Goal: Information Seeking & Learning: Check status

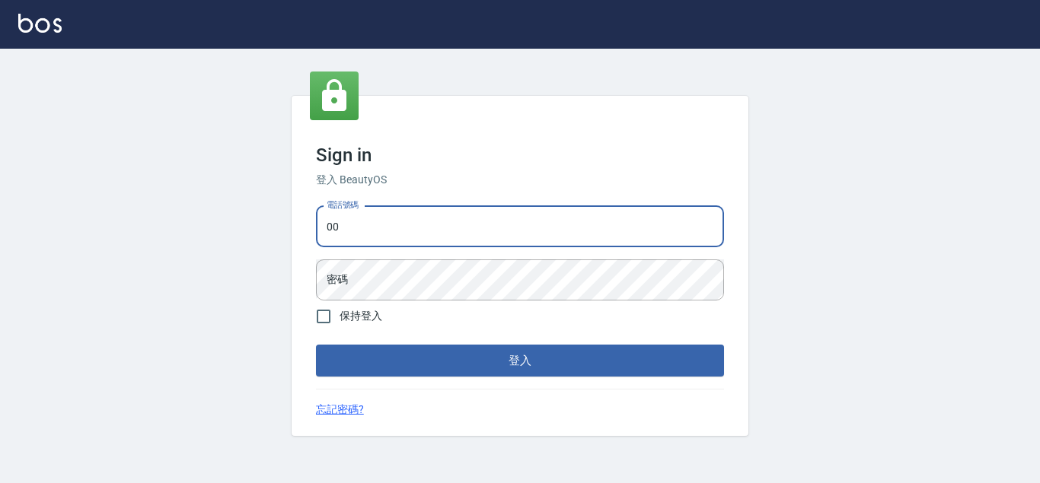
click at [407, 224] on input "00" at bounding box center [520, 226] width 408 height 41
type input "0"
type input "0936888819"
click at [316, 345] on button "登入" at bounding box center [520, 361] width 408 height 32
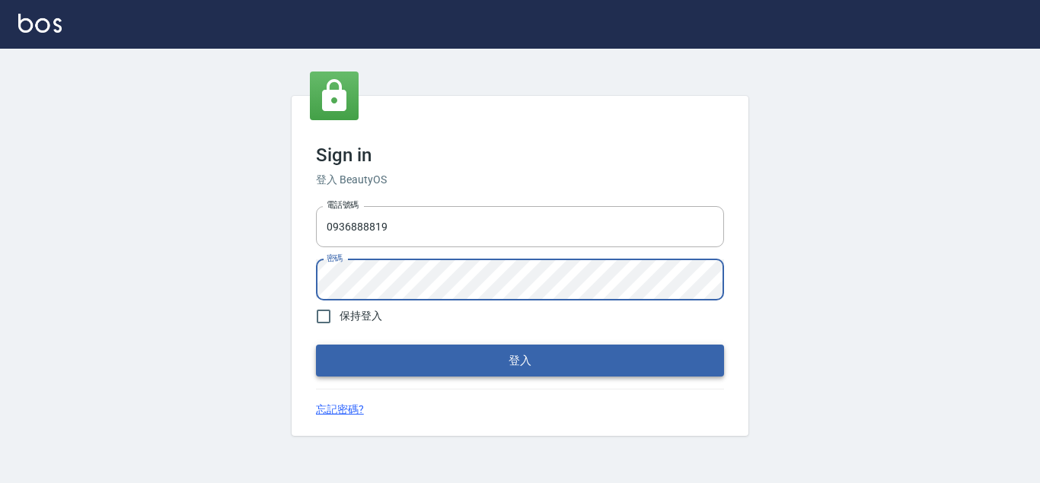
click at [452, 364] on button "登入" at bounding box center [520, 361] width 408 height 32
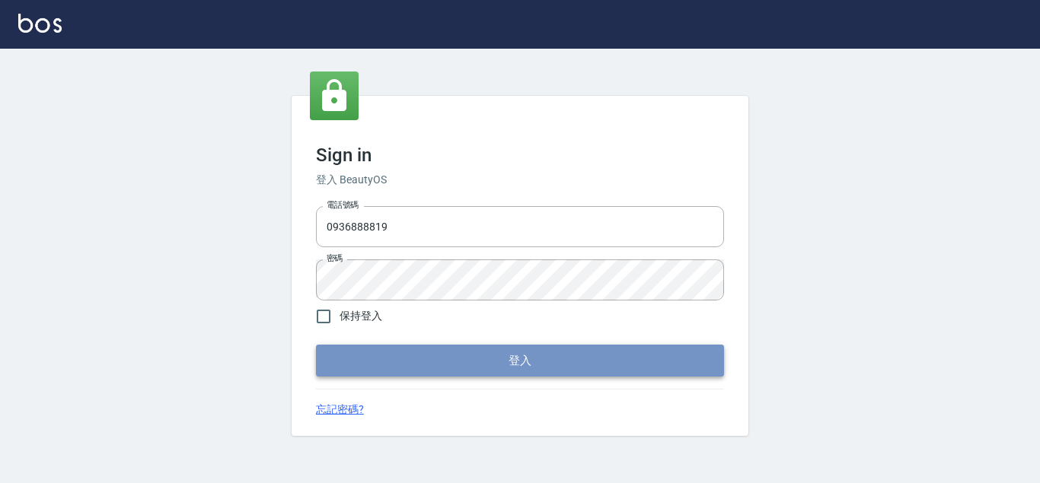
click at [414, 364] on button "登入" at bounding box center [520, 361] width 408 height 32
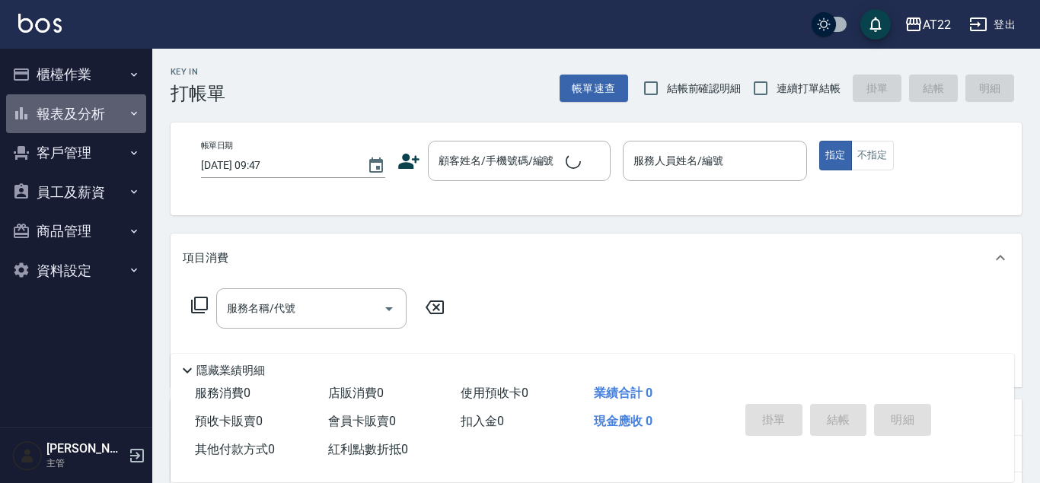
click at [57, 112] on button "報表及分析" at bounding box center [76, 114] width 140 height 40
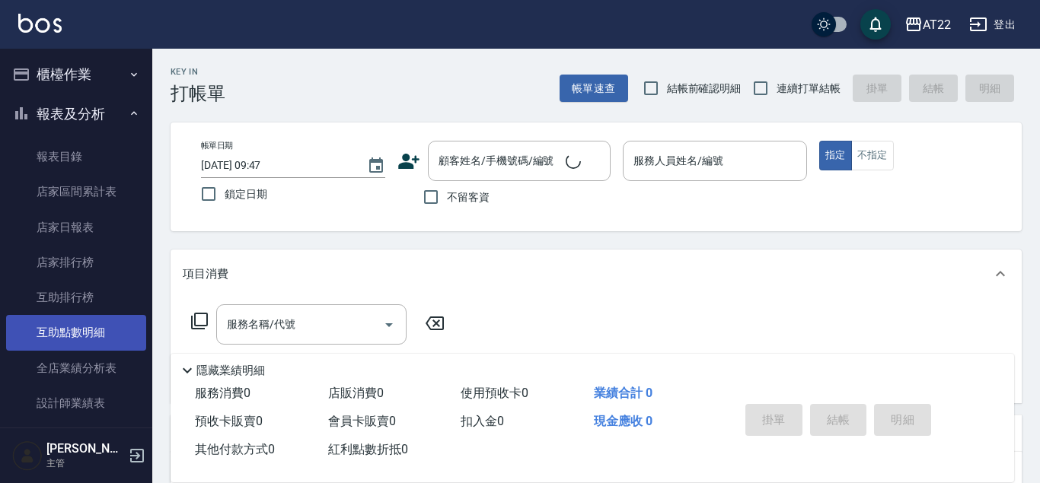
scroll to position [260, 0]
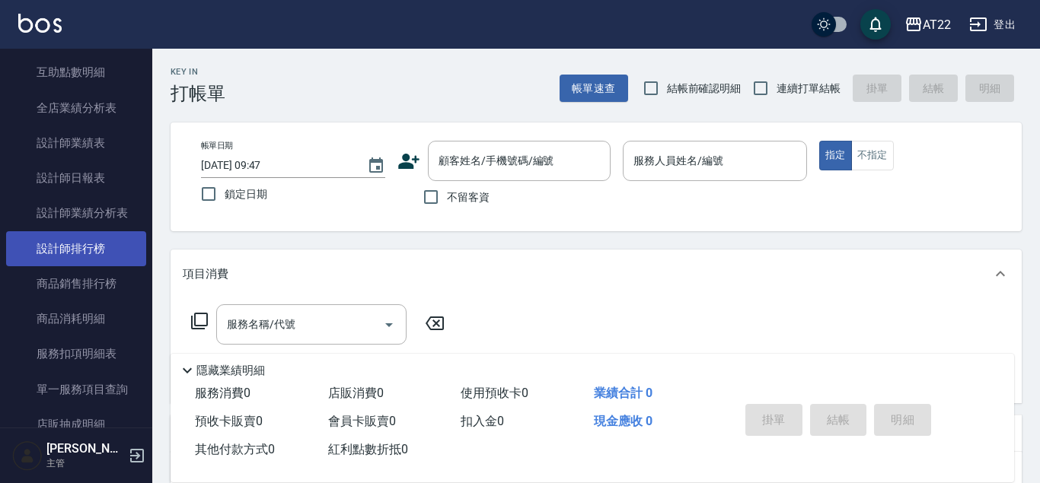
click at [56, 259] on link "設計師排行榜" at bounding box center [76, 248] width 140 height 35
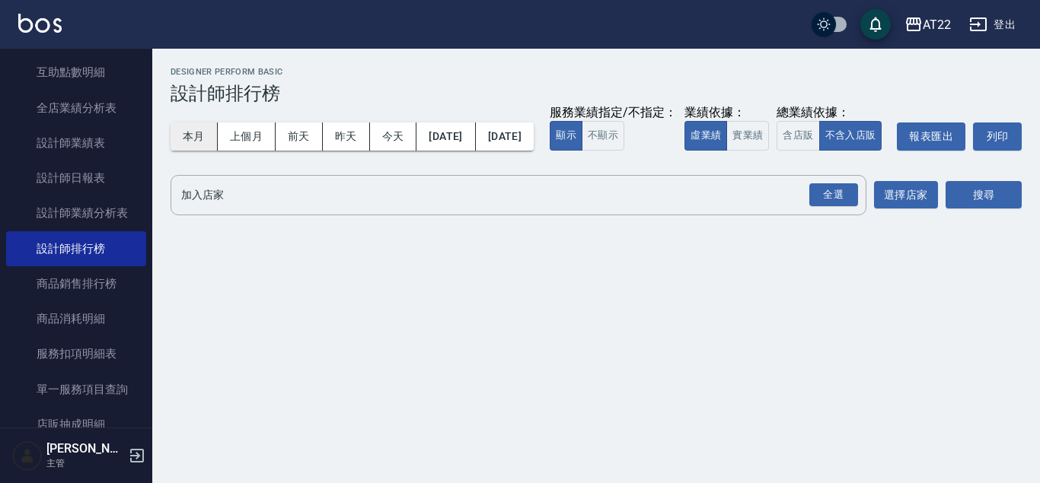
click at [195, 137] on button "本月" at bounding box center [193, 137] width 47 height 28
click at [833, 207] on div "全選" at bounding box center [833, 195] width 49 height 24
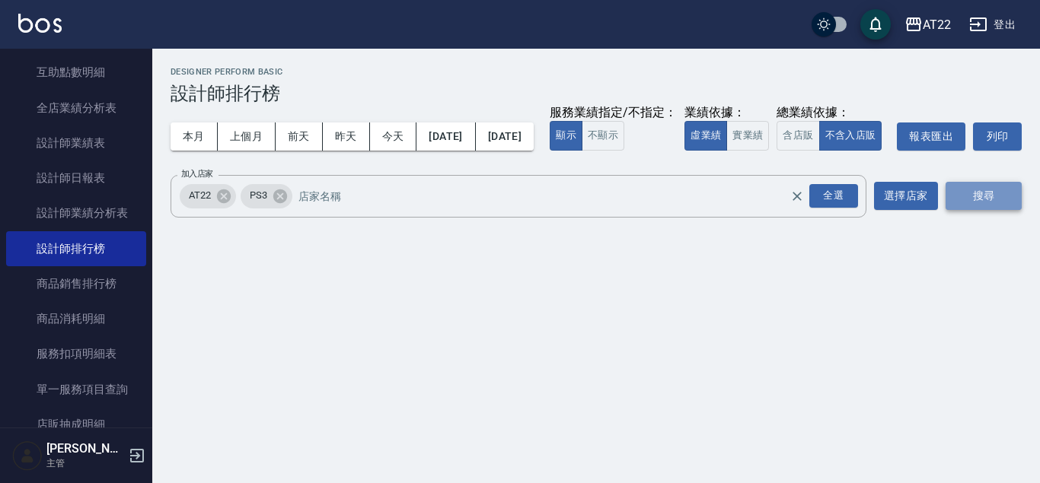
click at [1005, 210] on button "搜尋" at bounding box center [983, 196] width 76 height 28
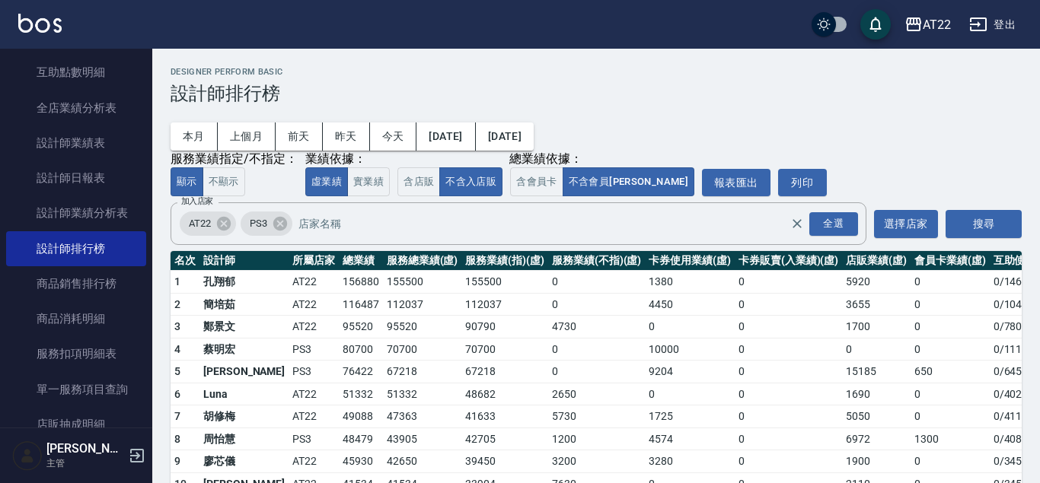
scroll to position [187, 0]
